Goal: Find specific page/section: Find specific page/section

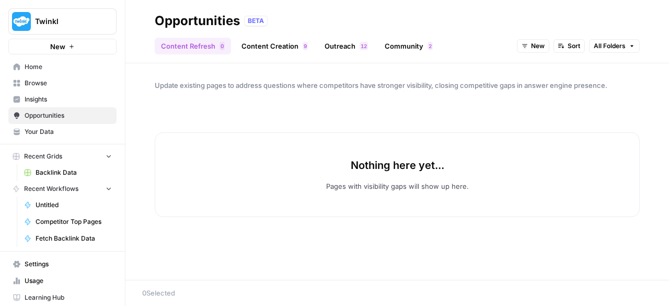
scroll to position [18, 0]
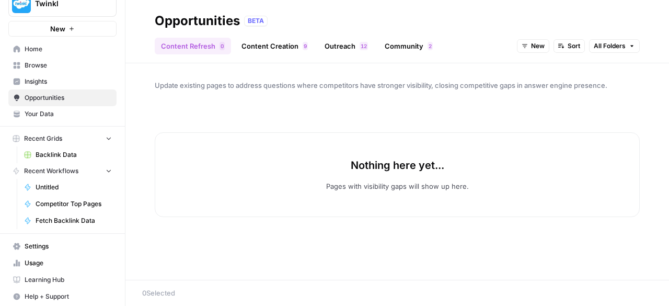
click at [285, 49] on link "Content Creation 9" at bounding box center [274, 46] width 79 height 17
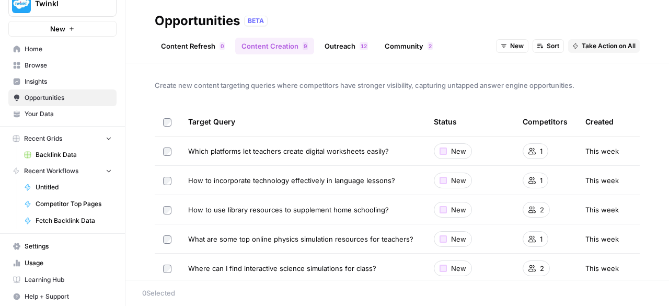
click at [339, 48] on link "Outreach 2 1" at bounding box center [346, 46] width 56 height 17
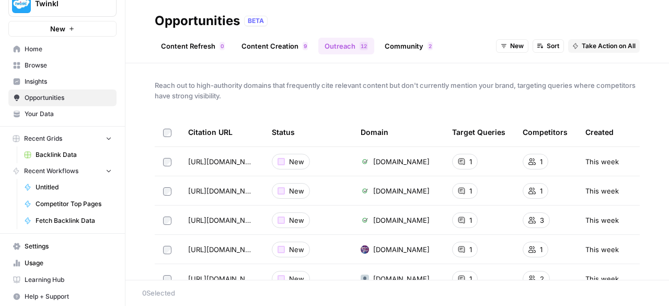
scroll to position [62, 0]
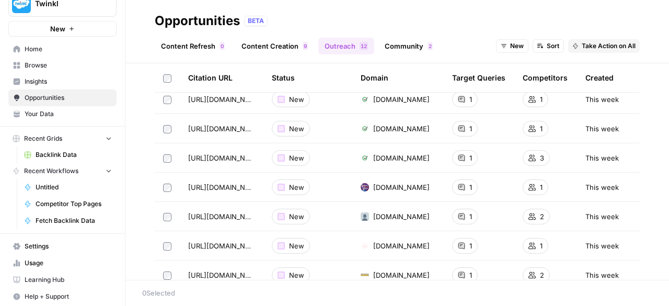
click at [361, 186] on img at bounding box center [365, 187] width 8 height 8
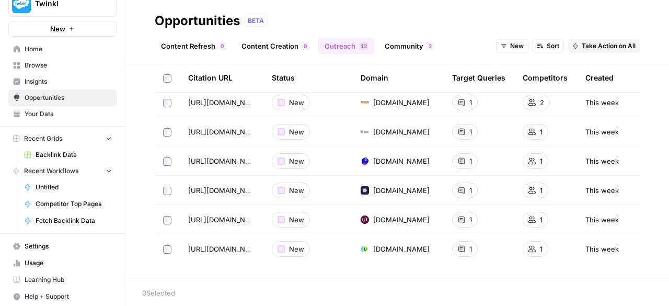
scroll to position [0, 0]
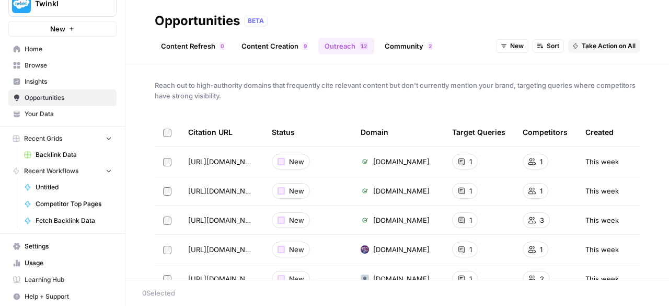
click at [280, 162] on div "New" at bounding box center [291, 162] width 38 height 16
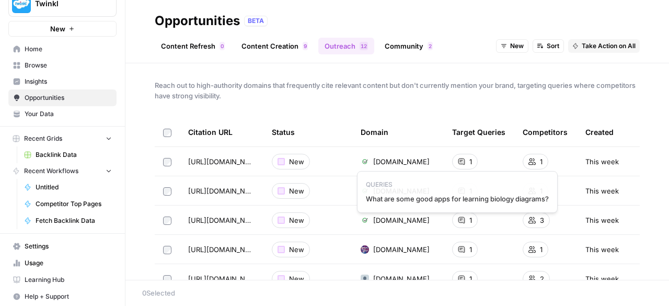
click at [458, 161] on icon at bounding box center [461, 161] width 6 height 6
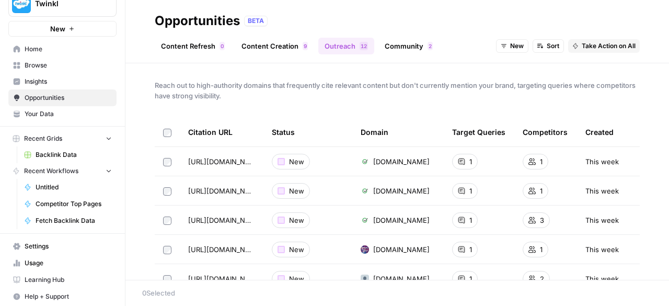
scroll to position [145, 0]
